Goal: Task Accomplishment & Management: Manage account settings

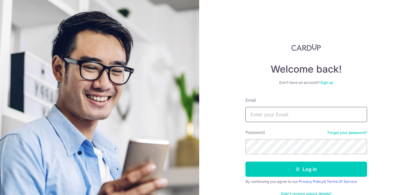
click at [271, 115] on input "Email" at bounding box center [307, 114] width 122 height 15
type input "[EMAIL_ADDRESS][DOMAIN_NAME]"
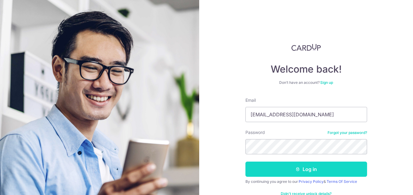
click at [308, 170] on button "Log in" at bounding box center [307, 169] width 122 height 15
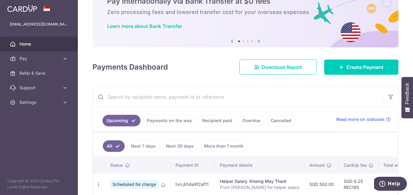
scroll to position [86, 0]
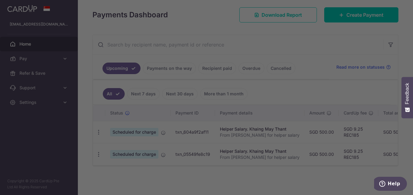
click at [308, 53] on div at bounding box center [209, 98] width 418 height 197
